Goal: Task Accomplishment & Management: Manage account settings

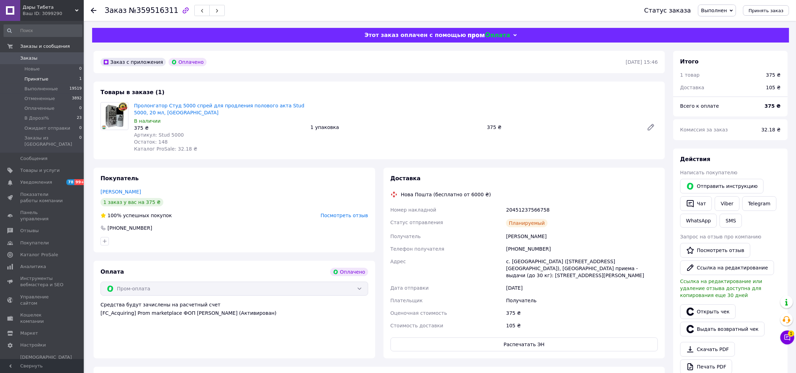
click at [40, 80] on span "Принятые" at bounding box center [36, 79] width 24 height 6
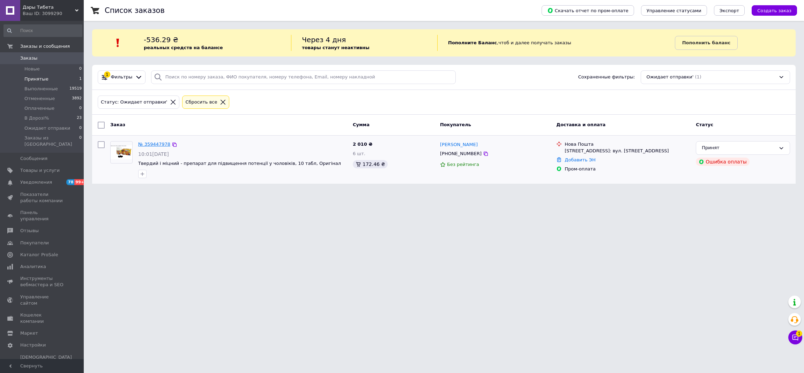
click at [160, 144] on link "№ 359447978" at bounding box center [154, 144] width 32 height 5
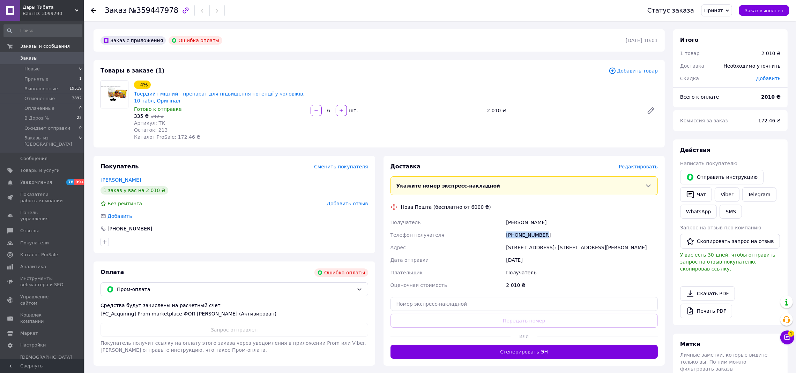
drag, startPoint x: 552, startPoint y: 236, endPoint x: 472, endPoint y: 237, distance: 80.6
click at [472, 237] on div "Получатель [PERSON_NAME] Телефон получателя [PHONE_NUMBER] [GEOGRAPHIC_DATA][ST…" at bounding box center [524, 253] width 271 height 75
copy div "Телефон получателя [PHONE_NUMBER]"
click at [157, 290] on span "Пром-оплата" at bounding box center [235, 290] width 237 height 8
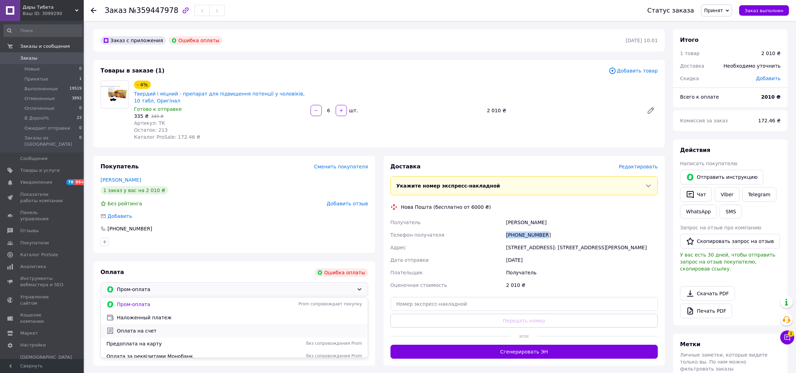
click at [158, 331] on span "Оплата на счет" at bounding box center [239, 331] width 245 height 7
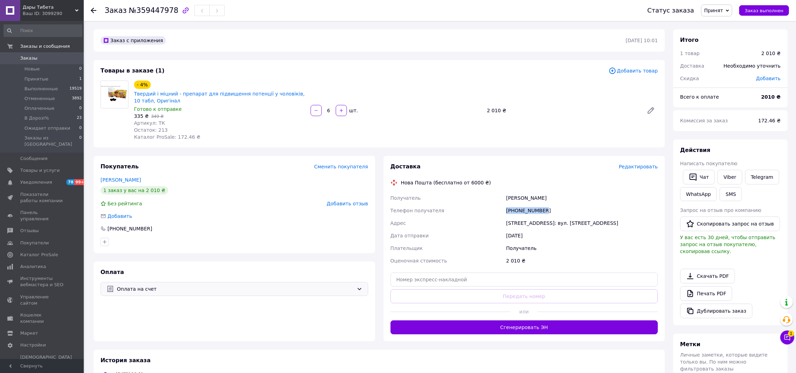
copy div "Телефон получателя [PHONE_NUMBER]"
click at [523, 198] on div "[PERSON_NAME]" at bounding box center [582, 198] width 155 height 13
copy div "[PERSON_NAME]"
drag, startPoint x: 571, startPoint y: 223, endPoint x: 491, endPoint y: 227, distance: 79.7
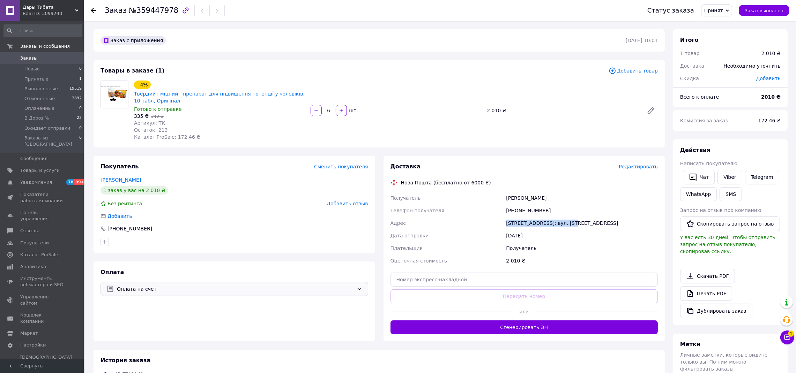
click at [491, 227] on div "Получатель [PERSON_NAME] Телефон получателя [PHONE_NUMBER] [GEOGRAPHIC_DATA][ST…" at bounding box center [524, 229] width 271 height 75
copy div "Адрес [GEOGRAPHIC_DATA]"
click at [721, 10] on span "Принят" at bounding box center [713, 11] width 19 height 6
click at [724, 34] on li "Отменен" at bounding box center [728, 35] width 53 height 10
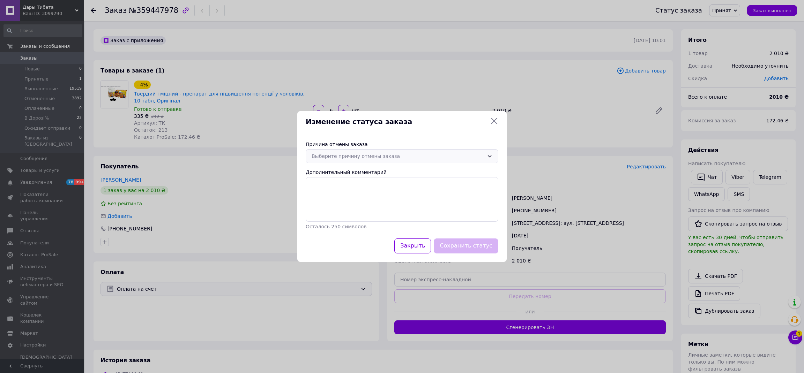
click at [421, 153] on div "Выберите причину отмены заказа" at bounding box center [398, 157] width 172 height 8
click at [388, 208] on li "По просьбе покупателя" at bounding box center [402, 211] width 192 height 13
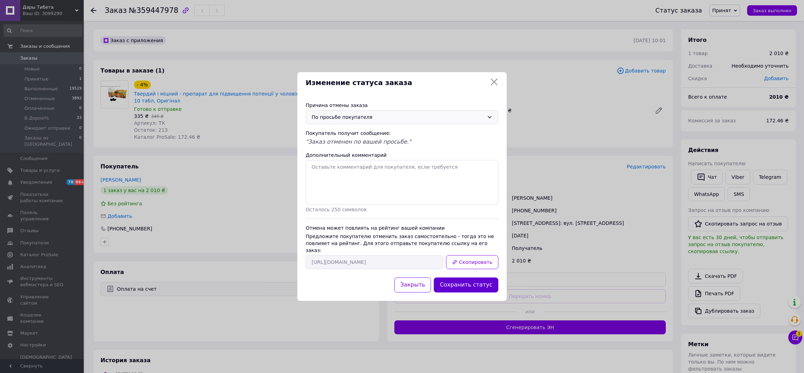
click at [476, 279] on button "Сохранить статус" at bounding box center [466, 285] width 65 height 15
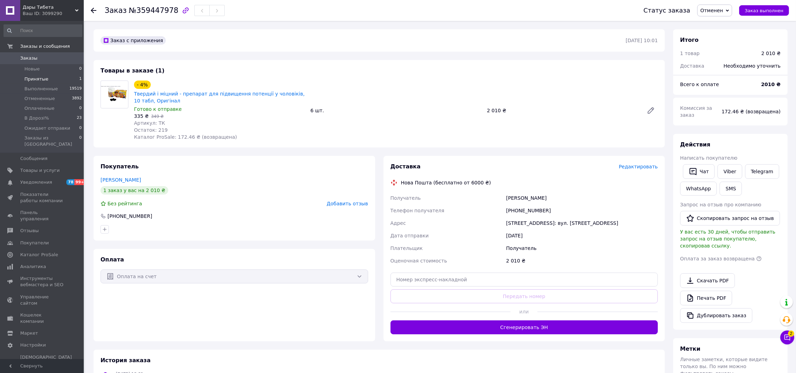
click at [47, 78] on li "Принятые 1" at bounding box center [43, 79] width 86 height 10
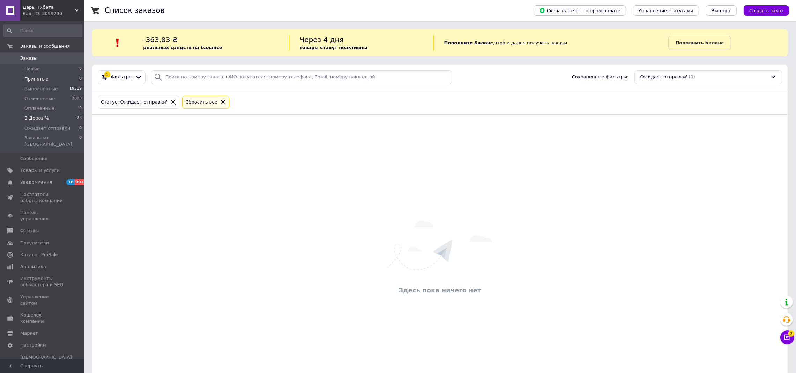
click at [50, 118] on li "В Дорозі% 23" at bounding box center [43, 118] width 86 height 10
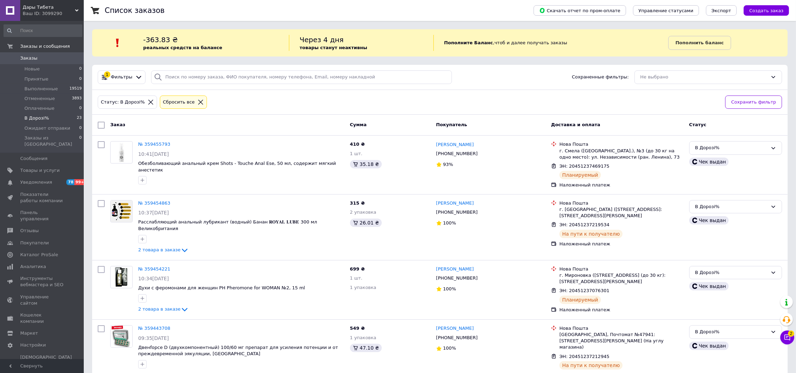
click at [47, 117] on li "В Дорозі% 23" at bounding box center [43, 118] width 86 height 10
click at [689, 43] on b "Пополнить баланс" at bounding box center [700, 42] width 48 height 5
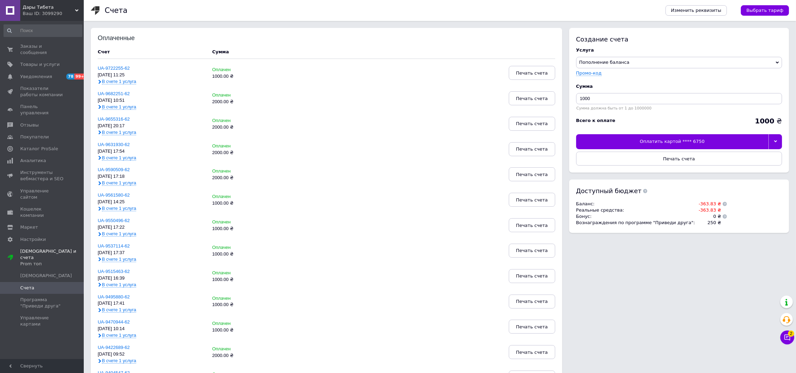
click at [775, 142] on icon at bounding box center [775, 141] width 3 height 3
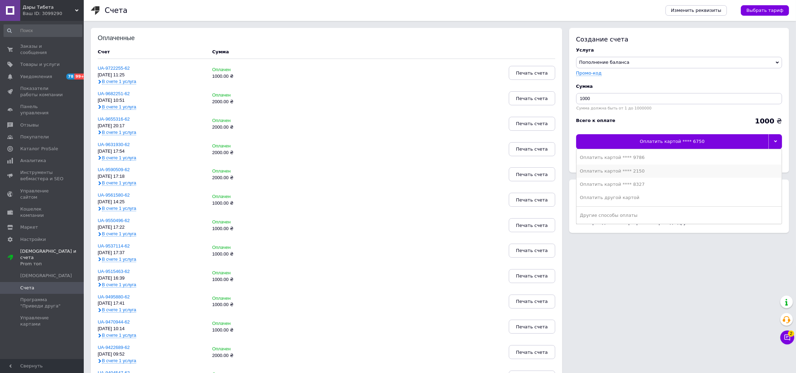
click at [698, 171] on div "Оплатить картой **** 2150" at bounding box center [679, 171] width 198 height 6
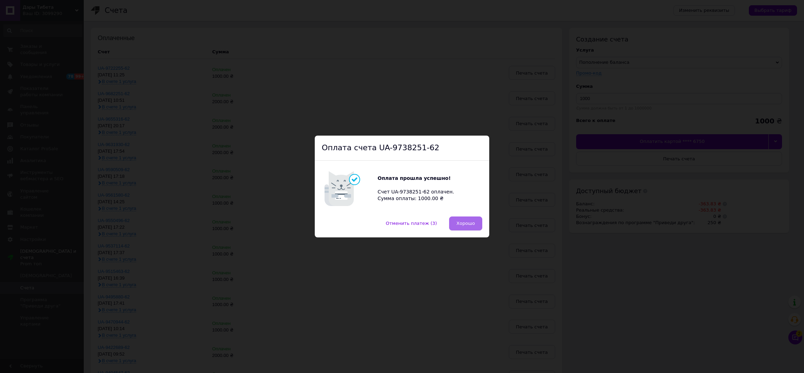
click at [468, 224] on span "Хорошо" at bounding box center [466, 223] width 18 height 5
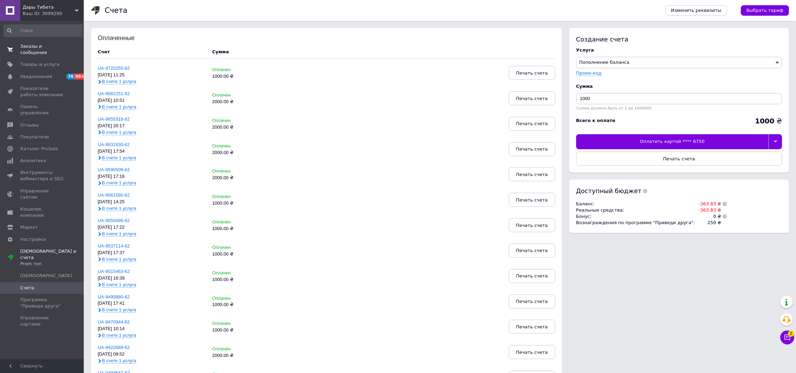
click at [56, 40] on link "Заказы и сообщения 0 0" at bounding box center [43, 49] width 86 height 18
